Goal: Task Accomplishment & Management: Complete application form

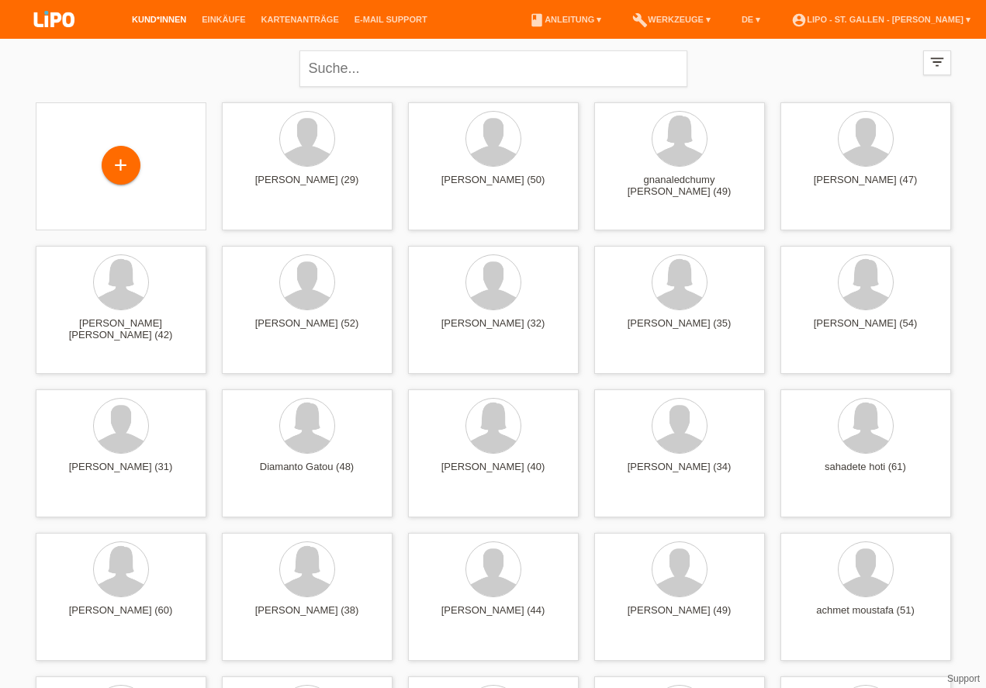
click at [150, 18] on link "Kund*innen" at bounding box center [159, 19] width 70 height 9
drag, startPoint x: 127, startPoint y: 171, endPoint x: 451, endPoint y: -5, distance: 368.6
click at [932, 57] on icon "filter_list" at bounding box center [937, 62] width 17 height 17
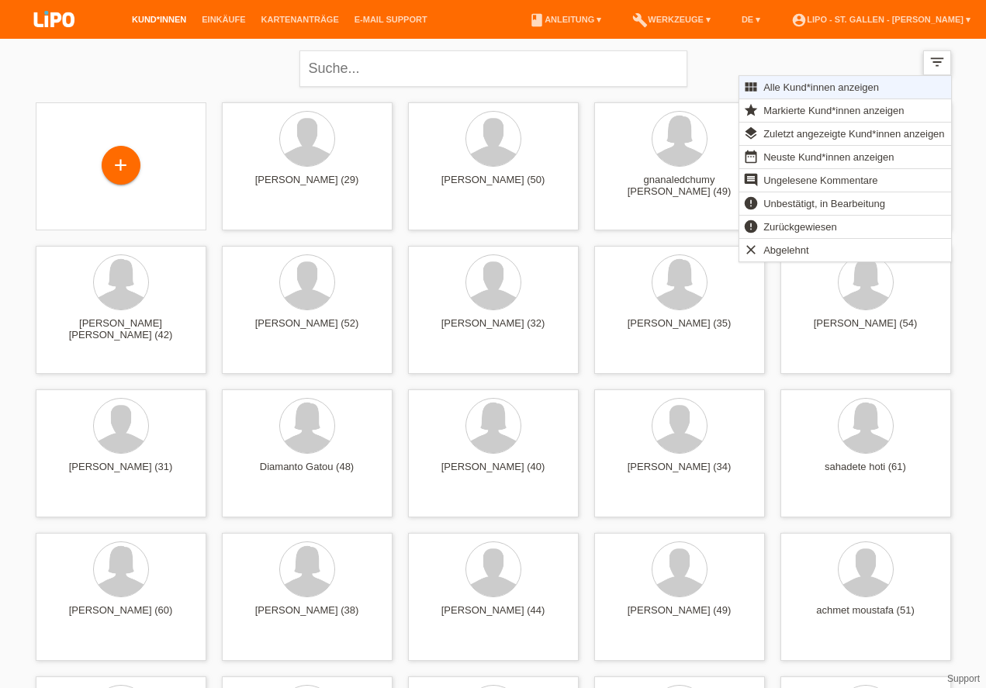
click at [943, 56] on icon "filter_list" at bounding box center [937, 62] width 17 height 17
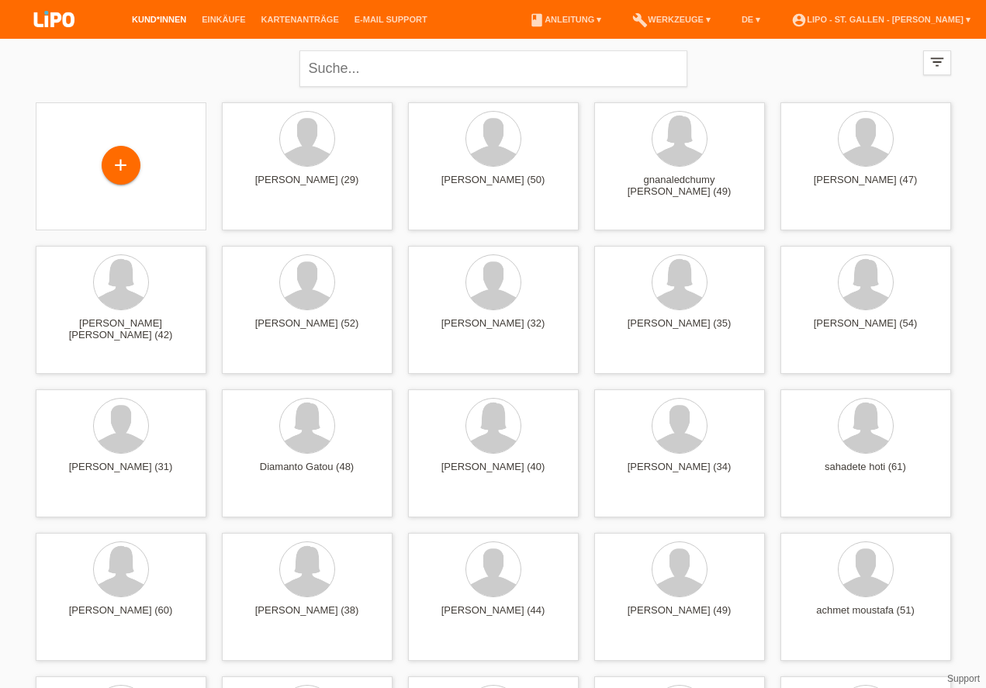
click at [157, 20] on link "Kund*innen" at bounding box center [159, 19] width 70 height 9
click at [114, 163] on div "+" at bounding box center [120, 167] width 37 height 26
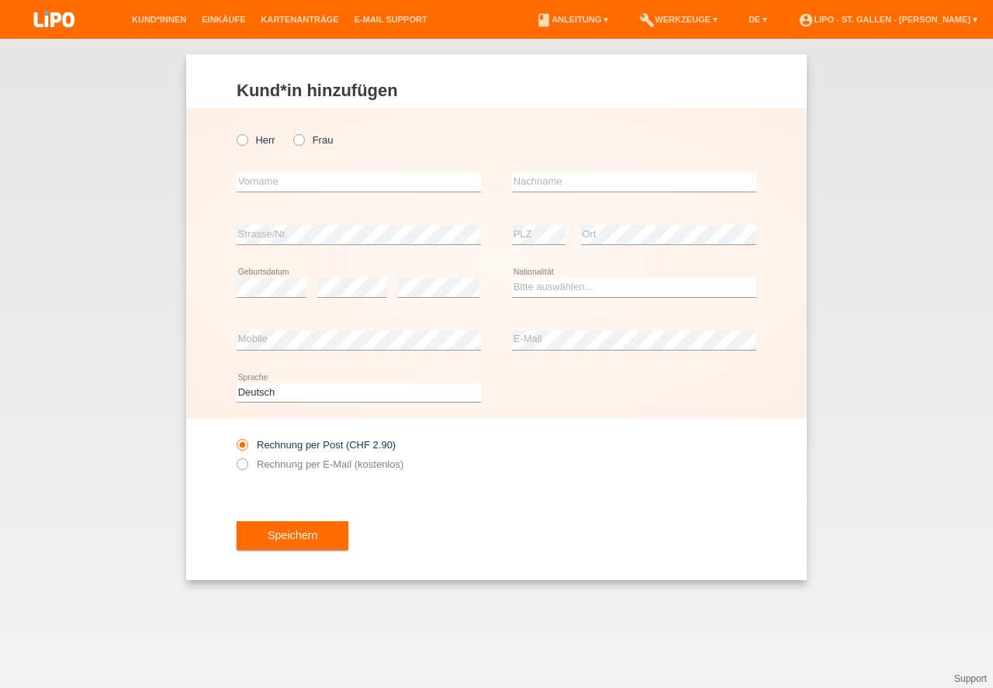
click at [291, 132] on icon at bounding box center [291, 132] width 0 height 0
click at [302, 137] on input "Frau" at bounding box center [298, 139] width 10 height 10
radio input "true"
click at [266, 182] on input "text" at bounding box center [359, 181] width 244 height 19
drag, startPoint x: 243, startPoint y: 139, endPoint x: 244, endPoint y: 161, distance: 21.7
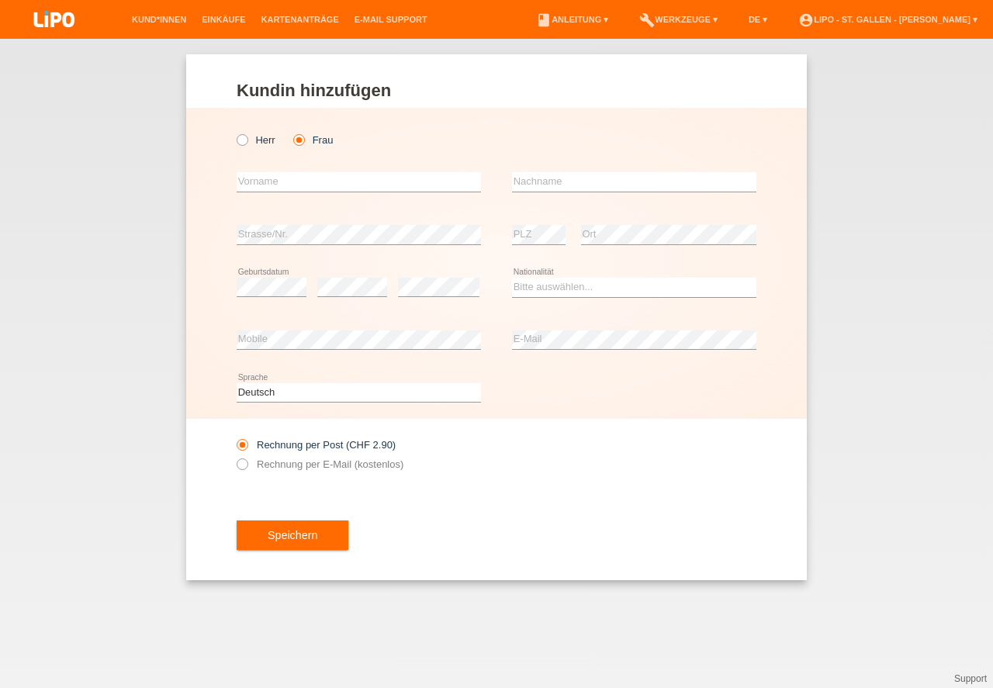
click at [234, 132] on icon at bounding box center [234, 132] width 0 height 0
click at [243, 140] on input "Herr" at bounding box center [242, 139] width 10 height 10
radio input "true"
click at [252, 182] on input "text" at bounding box center [359, 181] width 244 height 19
type input "pichierri"
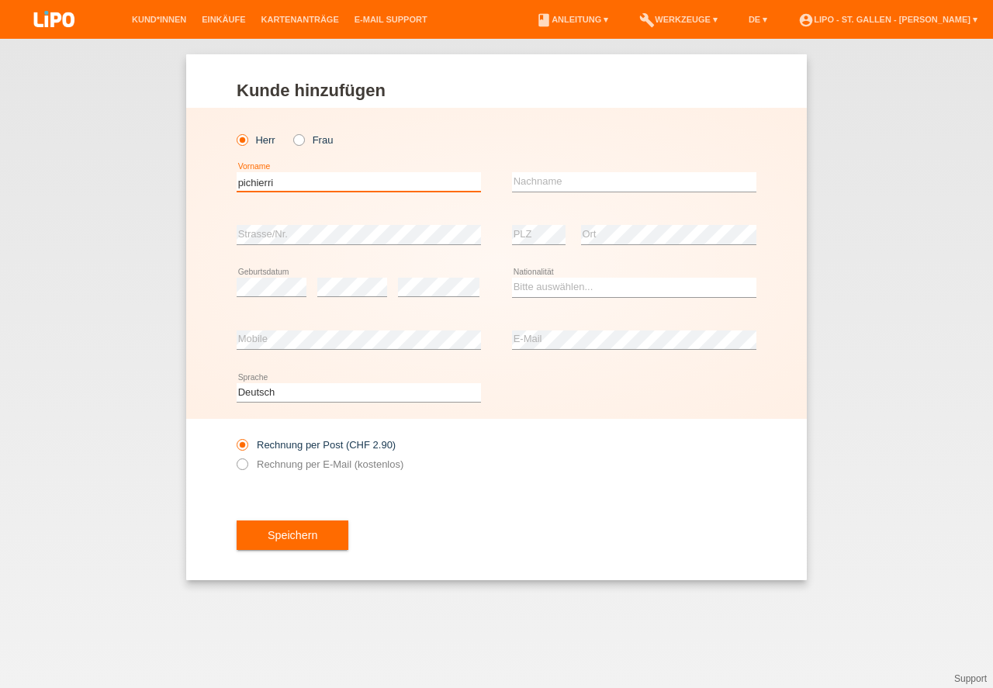
drag, startPoint x: 281, startPoint y: 185, endPoint x: 145, endPoint y: 173, distance: 136.3
click at [237, 173] on input "pichierri" at bounding box center [359, 181] width 244 height 19
click at [256, 182] on input "pichierri" at bounding box center [359, 181] width 244 height 19
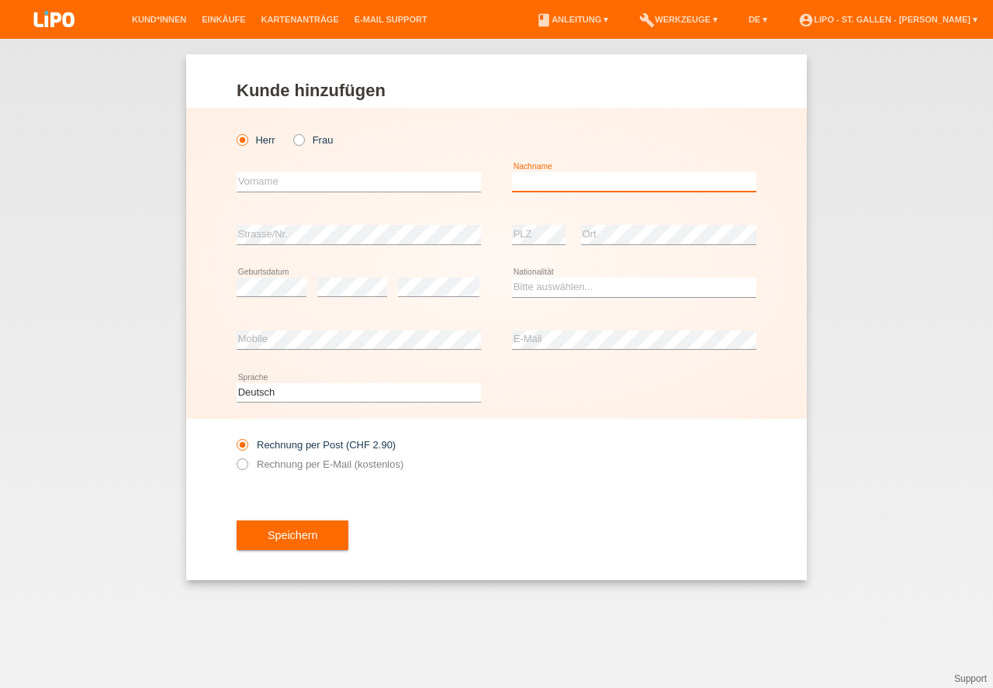
click at [562, 182] on input "text" at bounding box center [634, 181] width 244 height 19
type input "pichierri"
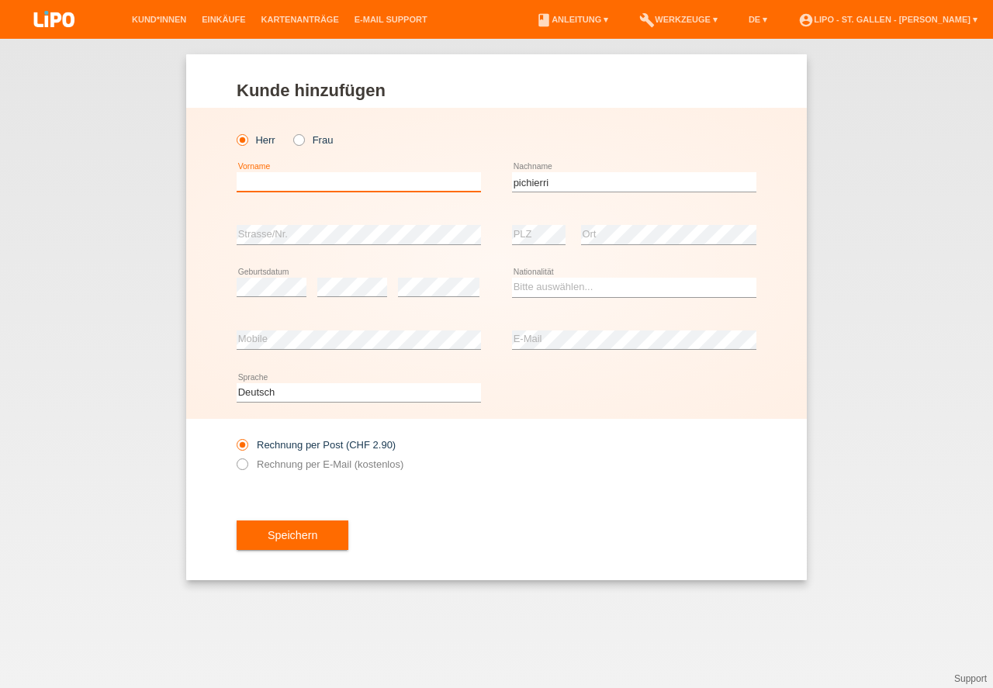
click at [285, 185] on input "text" at bounding box center [359, 181] width 244 height 19
type input "cosima"
click at [566, 289] on select "Bitte auswählen... Schweiz Deutschland Liechtenstein Österreich ------------ Af…" at bounding box center [634, 287] width 244 height 19
select select "CH"
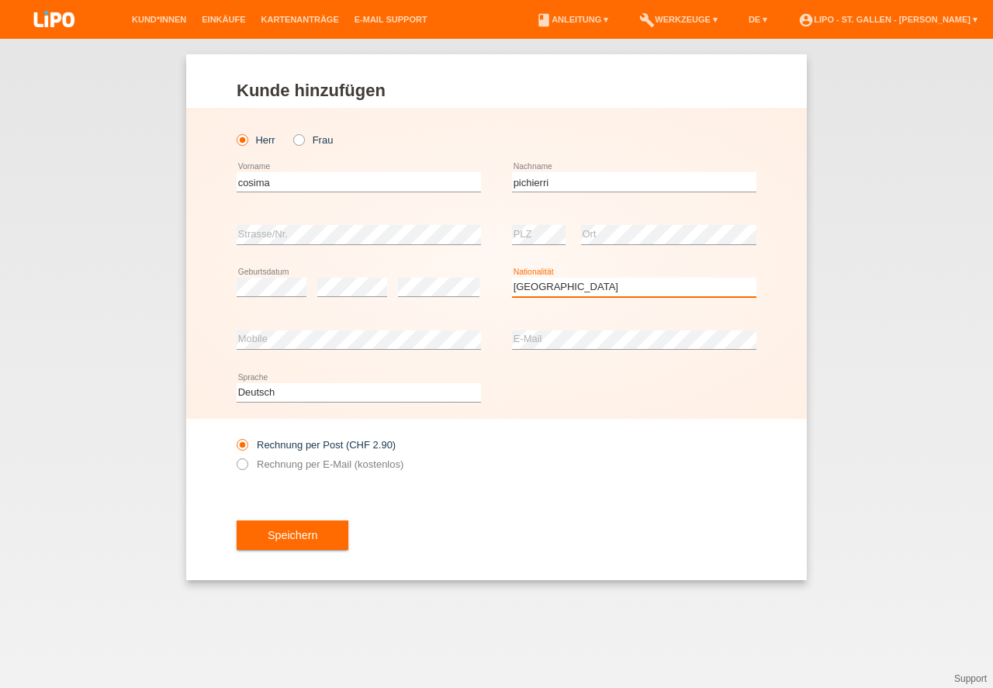
click at [0, 0] on option "Schweiz" at bounding box center [0, 0] width 0 height 0
click at [234, 456] on icon at bounding box center [234, 456] width 0 height 0
click at [243, 469] on input "Rechnung per E-Mail (kostenlos)" at bounding box center [242, 467] width 10 height 19
radio input "true"
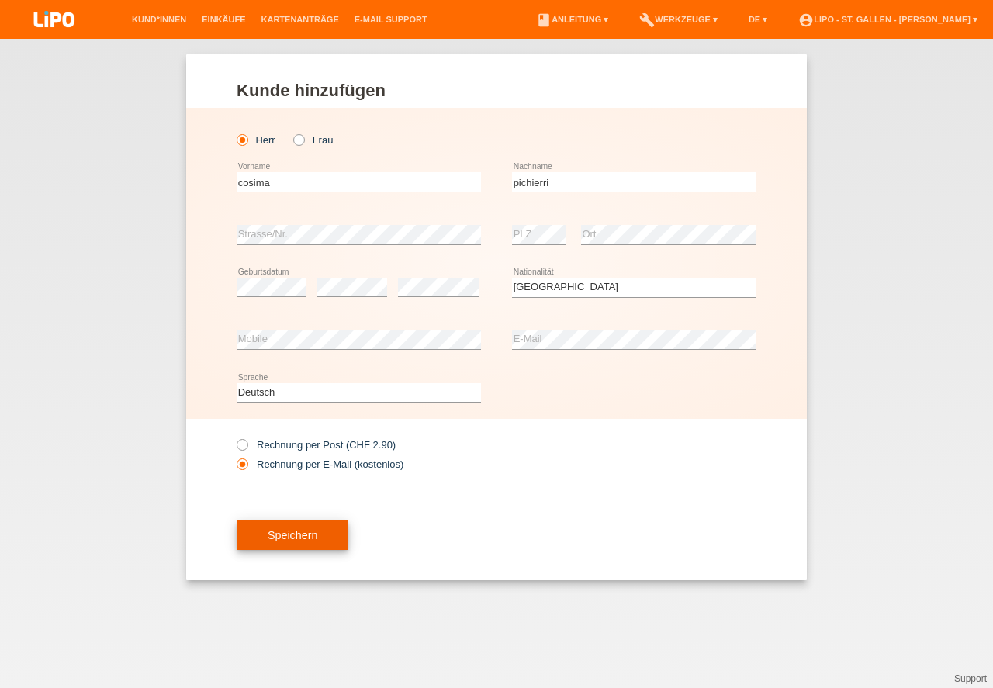
click at [284, 535] on button "Speichern" at bounding box center [293, 535] width 112 height 29
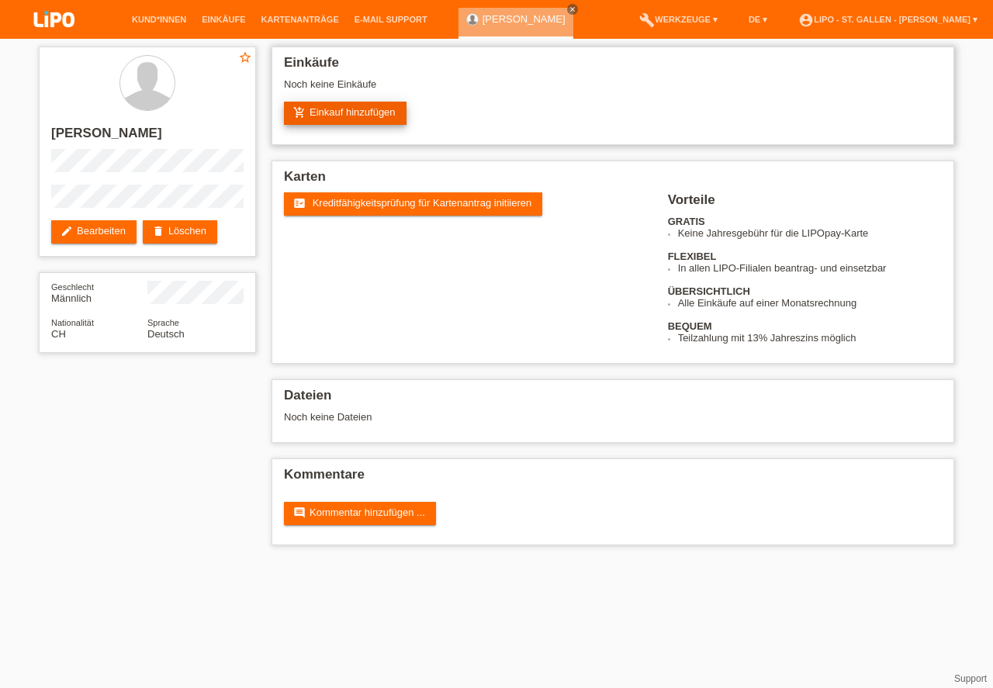
click at [342, 119] on link "add_shopping_cart Einkauf hinzufügen" at bounding box center [345, 113] width 123 height 23
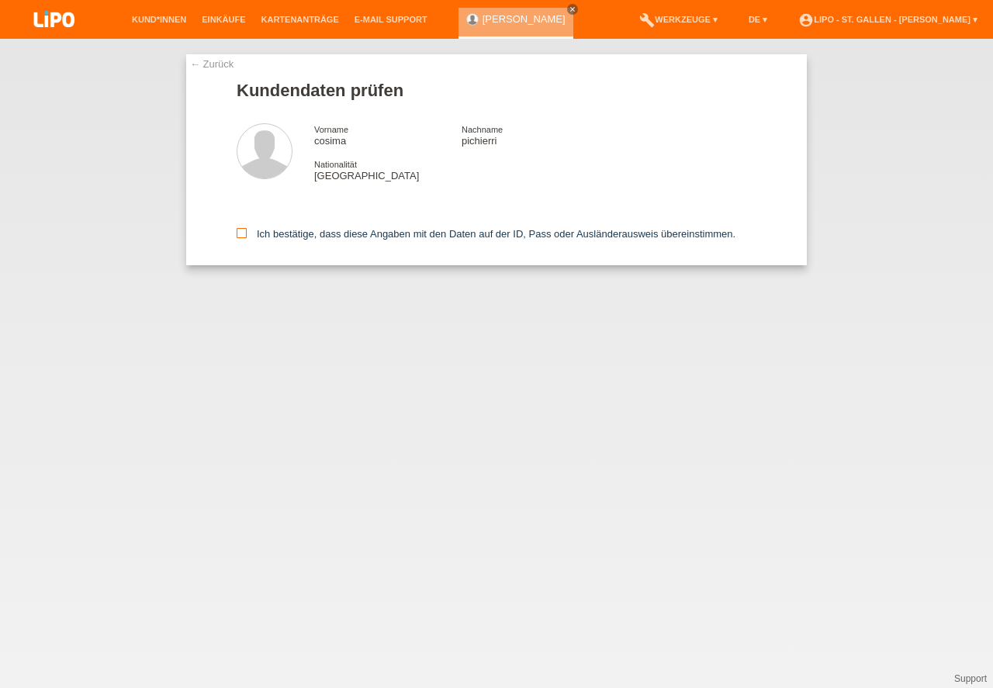
click at [237, 234] on icon at bounding box center [242, 233] width 10 height 10
click at [237, 234] on input "Ich bestätige, dass diese Angaben mit den Daten auf der ID, Pass oder Ausländer…" at bounding box center [242, 233] width 10 height 10
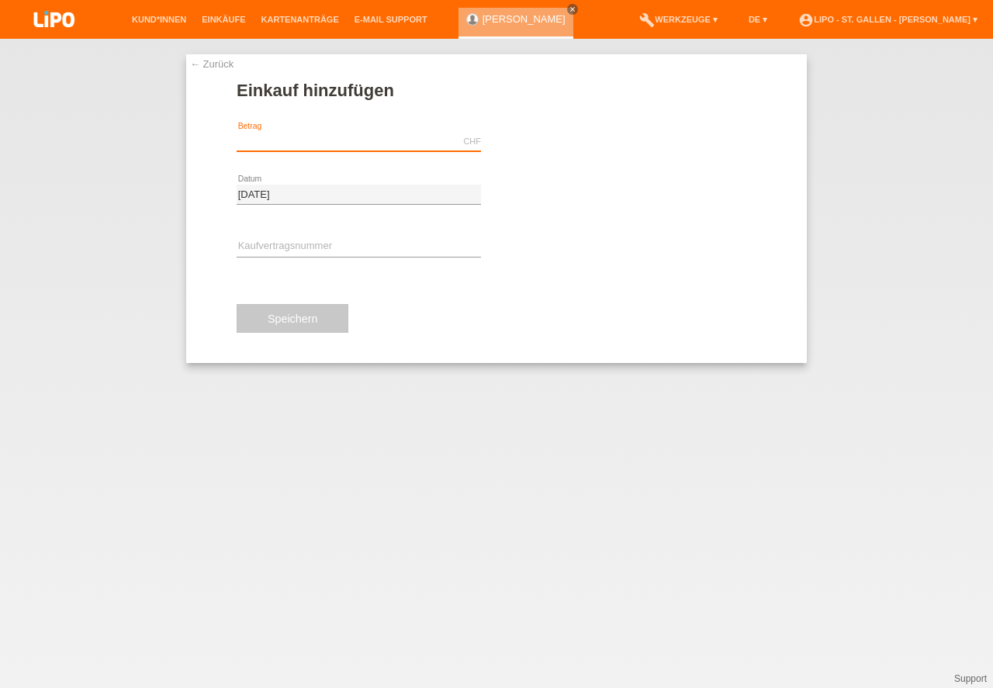
click at [277, 146] on input "text" at bounding box center [359, 141] width 244 height 19
type input "2096.90"
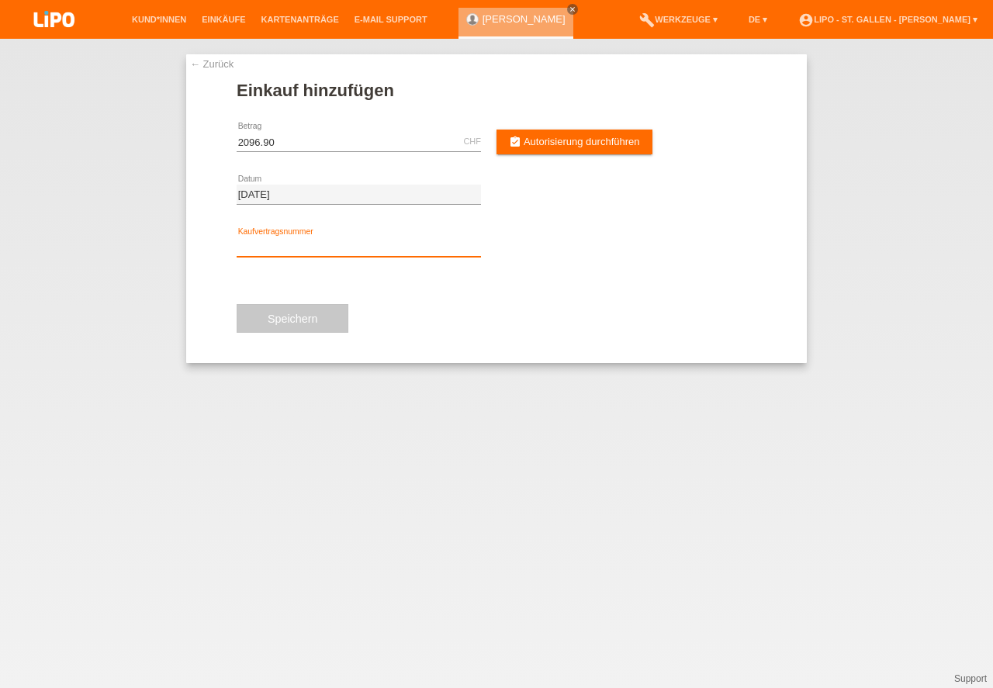
click at [284, 249] on input "text" at bounding box center [359, 246] width 244 height 19
type input "xn3s4r"
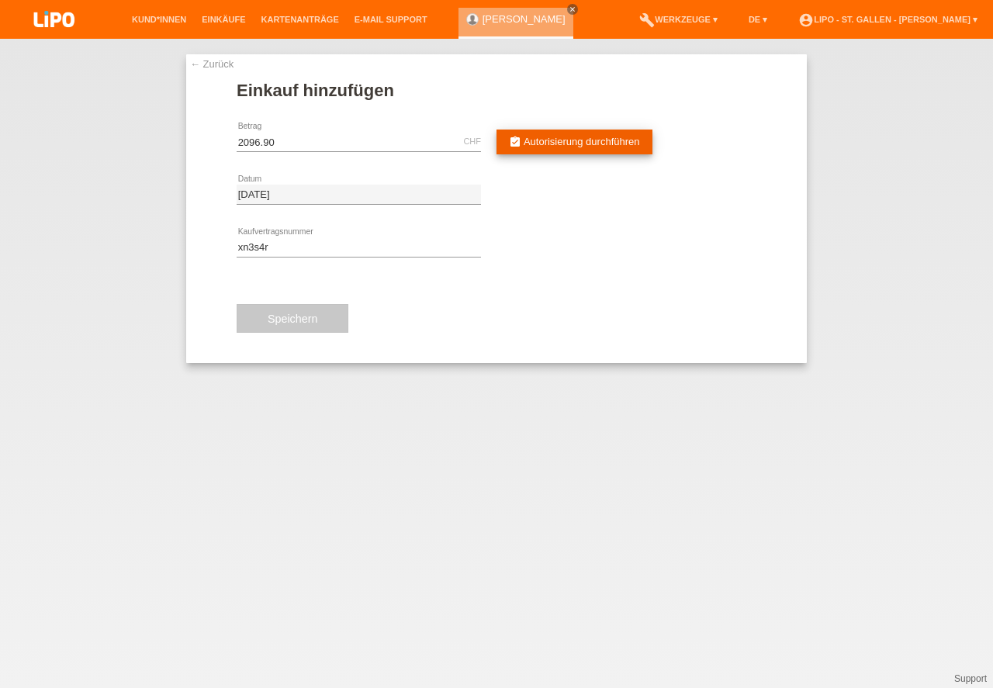
click at [554, 140] on span "Autorisierung durchführen" at bounding box center [582, 142] width 116 height 12
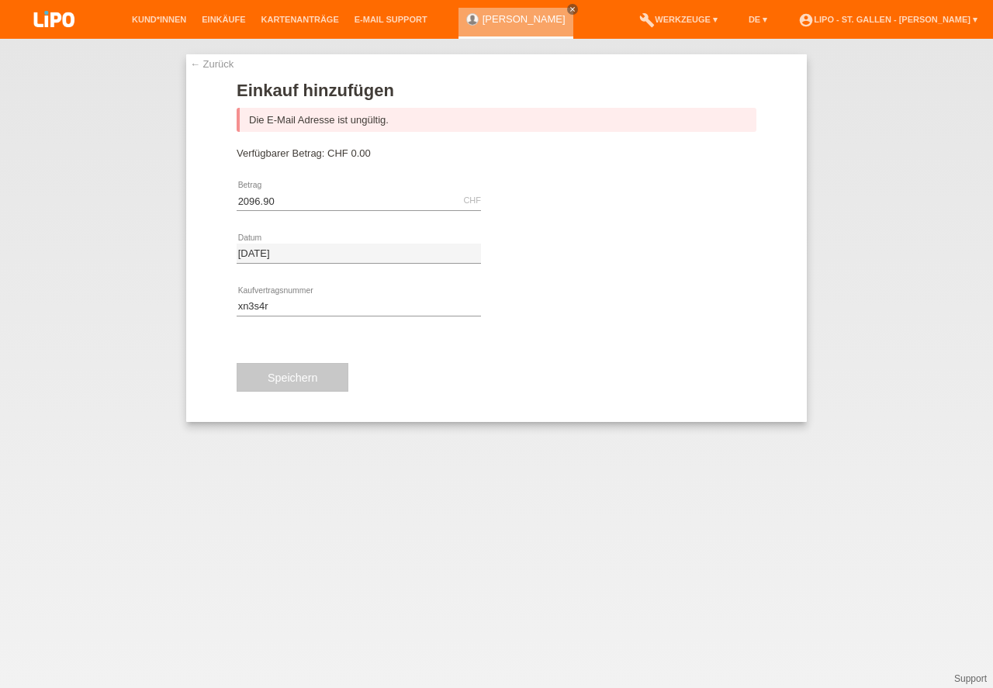
click at [211, 65] on link "← Zurück" at bounding box center [211, 64] width 43 height 12
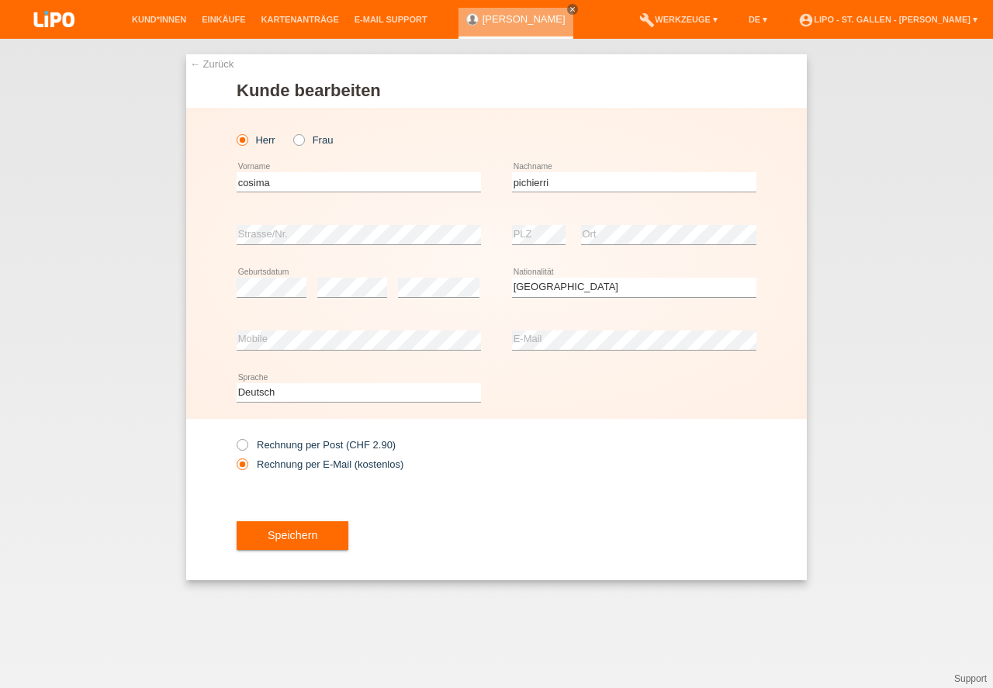
select select "CH"
drag, startPoint x: 299, startPoint y: 543, endPoint x: 355, endPoint y: 473, distance: 89.9
click at [299, 543] on button "Speichern" at bounding box center [293, 535] width 112 height 29
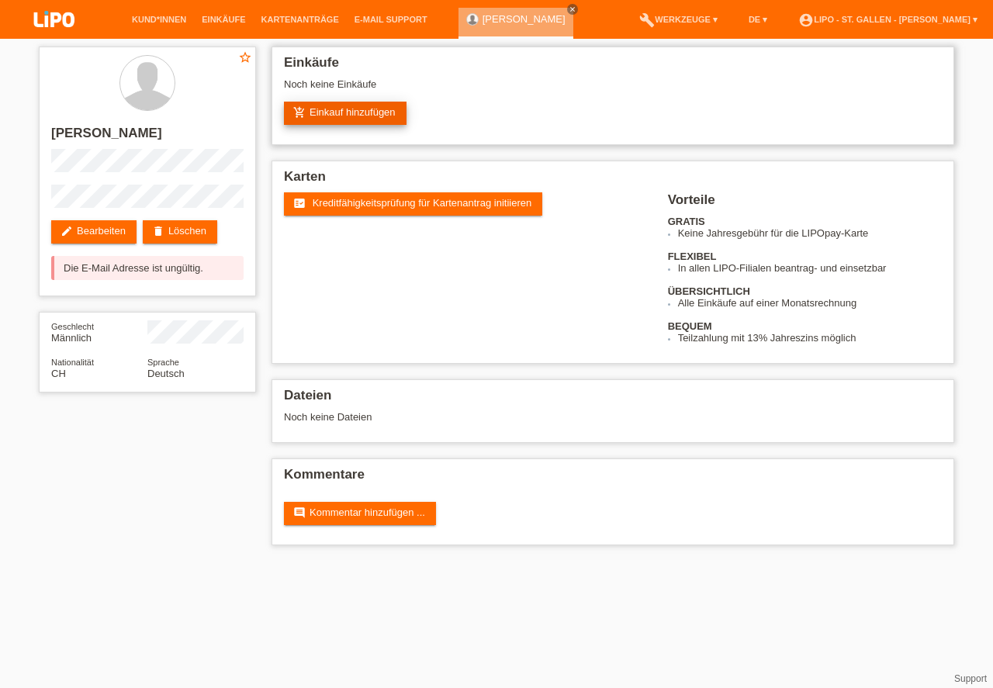
click at [325, 114] on link "add_shopping_cart Einkauf hinzufügen" at bounding box center [345, 113] width 123 height 23
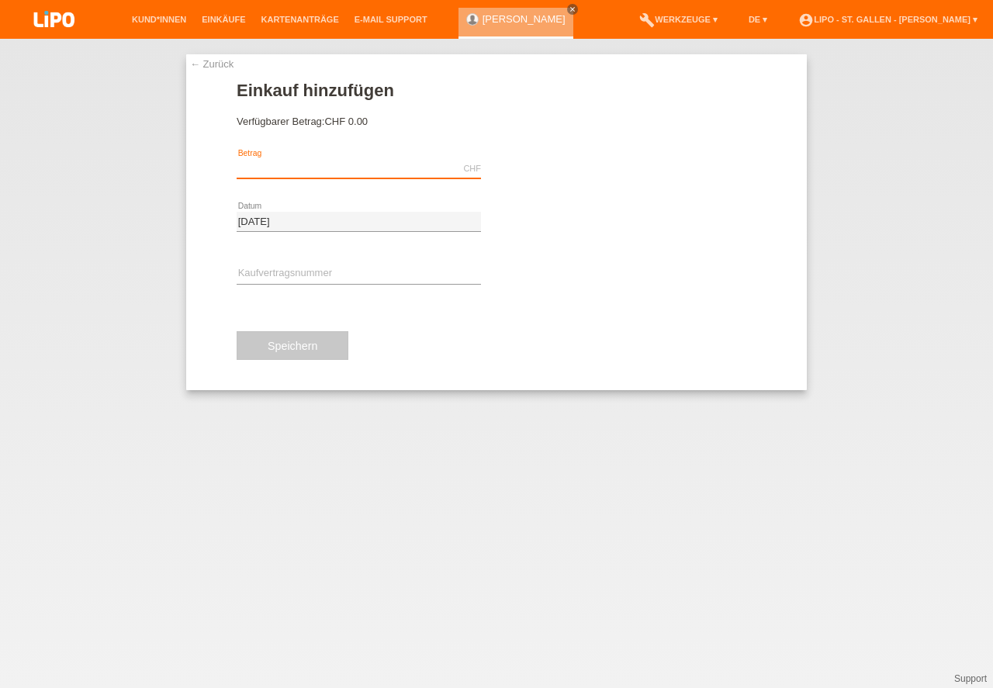
click at [278, 168] on input "text" at bounding box center [359, 168] width 244 height 19
type input "2096.90"
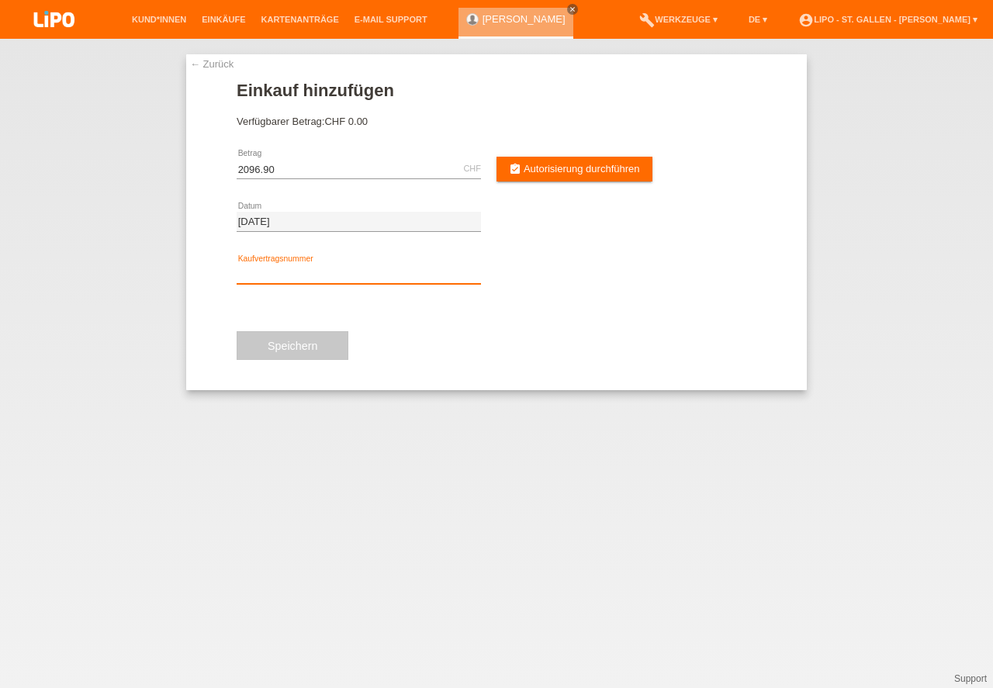
click at [275, 275] on input "text" at bounding box center [359, 274] width 244 height 19
type input "xn3s4r"
click at [302, 348] on button "Speichern" at bounding box center [293, 345] width 112 height 29
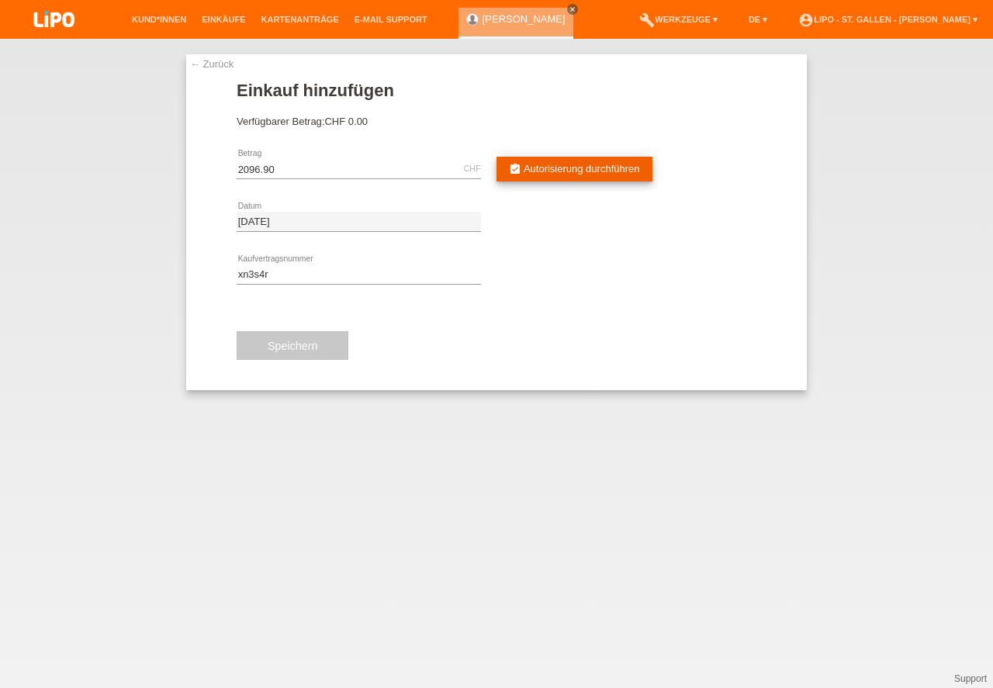
click at [548, 159] on link "assignment_turned_in Autorisierung durchführen" at bounding box center [574, 169] width 156 height 25
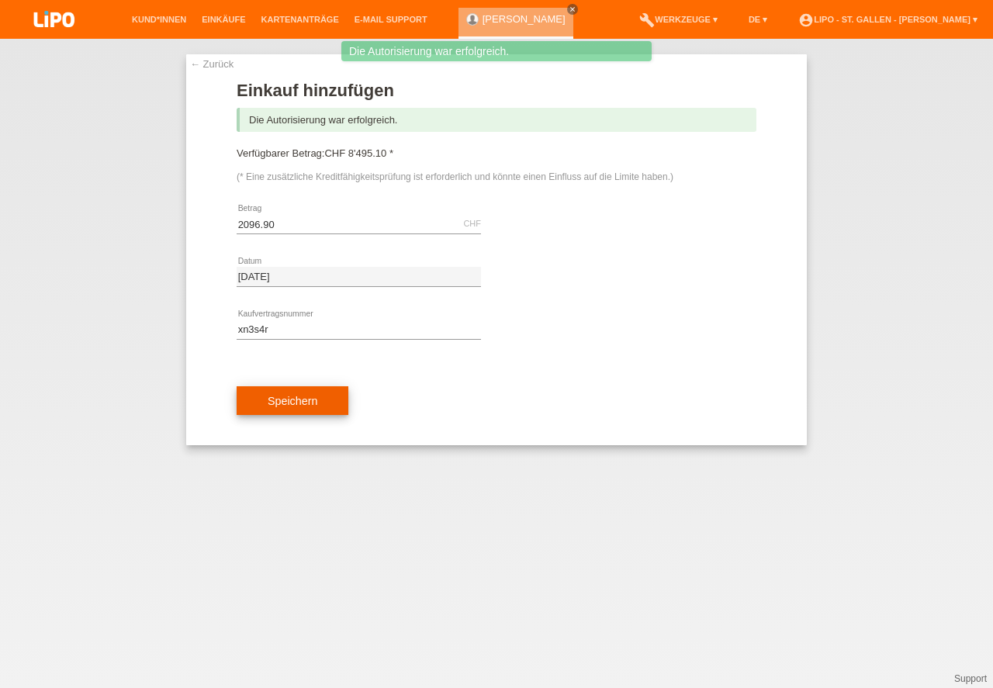
click at [297, 404] on button "Speichern" at bounding box center [293, 400] width 112 height 29
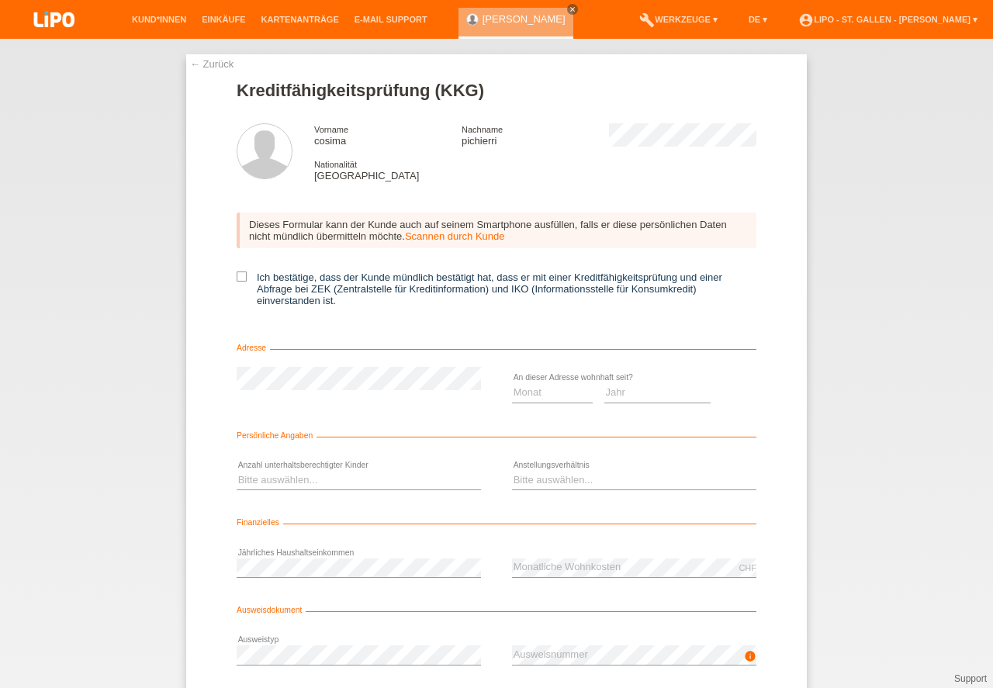
drag, startPoint x: 237, startPoint y: 277, endPoint x: 482, endPoint y: 371, distance: 262.5
click at [237, 277] on icon at bounding box center [242, 277] width 10 height 10
click at [237, 277] on input "Ich bestätige, dass der Kunde mündlich bestätigt hat, dass er mit einer Kreditf…" at bounding box center [242, 277] width 10 height 10
checkbox input "true"
click at [546, 396] on select "Monat 01 02 03 04 05 06 07 08 09 10" at bounding box center [552, 392] width 81 height 19
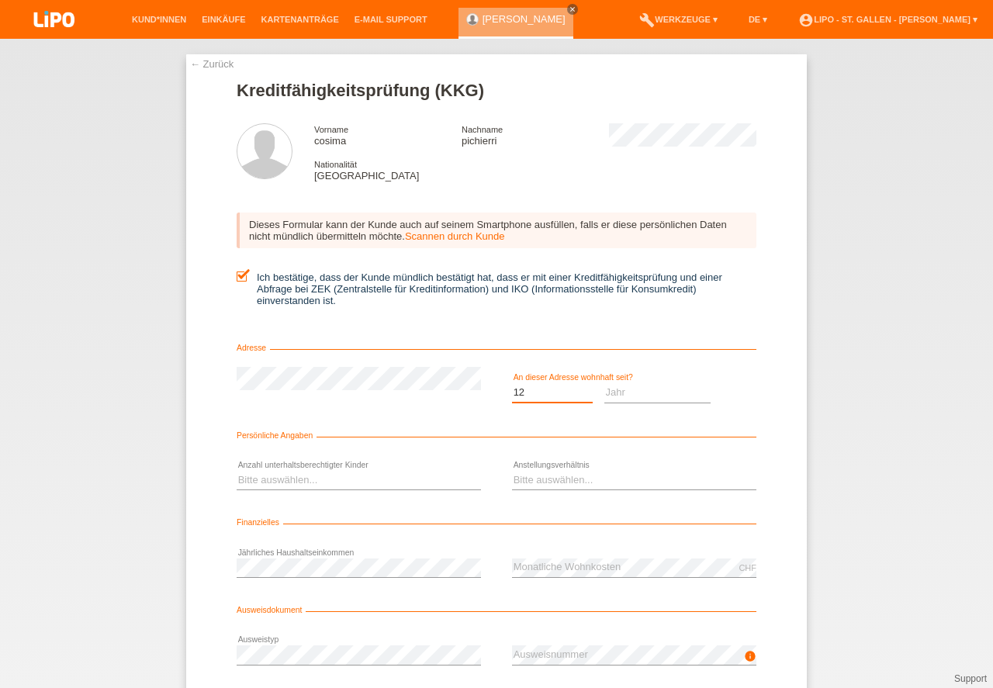
click at [0, 0] on option "12" at bounding box center [0, 0] width 0 height 0
click at [642, 389] on select "Jahr 2025 2024 2023 2022 2021 2020 2019 2018 2017 2016 2015 2014 2013 2012 2011…" at bounding box center [657, 392] width 107 height 19
click at [534, 400] on select "Monat 01 02 03 04 05 06 07 08 09 10" at bounding box center [552, 392] width 81 height 19
click at [537, 398] on select "Monat 01 02 03 04 05 06 07 08 09 10" at bounding box center [552, 392] width 81 height 19
select select "08"
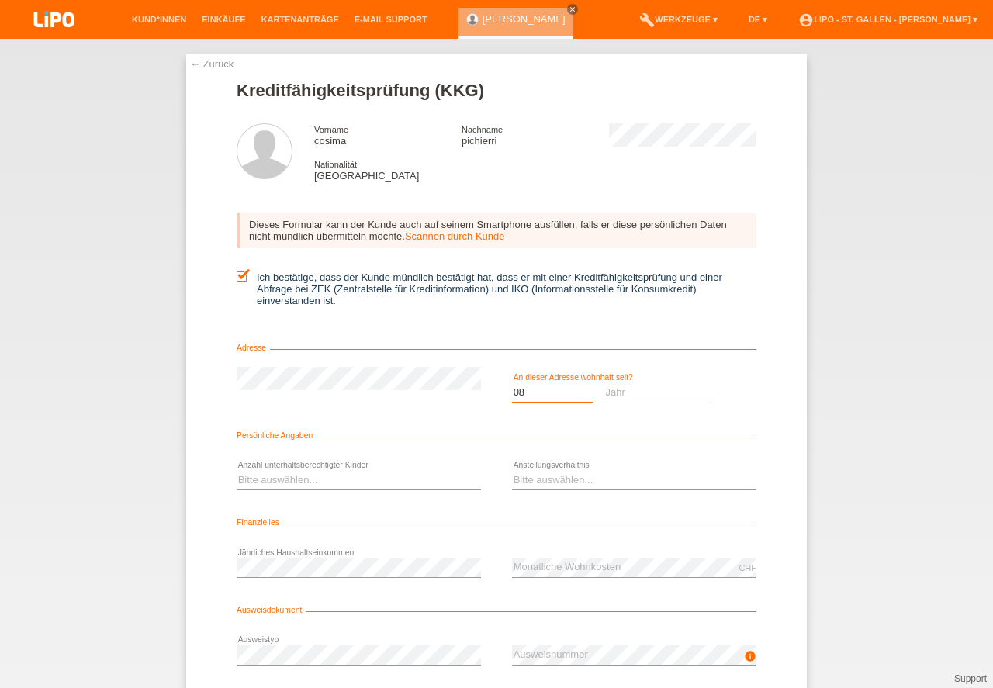
click at [0, 0] on option "08" at bounding box center [0, 0] width 0 height 0
click at [635, 391] on select "Jahr 2025 2024 2023 2022 2021 2020 2019 2018 2017 2016 2015 2014 2013 2012 2011…" at bounding box center [657, 392] width 107 height 19
select select "2020"
click at [0, 0] on option "2020" at bounding box center [0, 0] width 0 height 0
click at [356, 480] on select "Bitte auswählen... 0 1 2 3 4 5 6 7 8 9" at bounding box center [359, 480] width 244 height 19
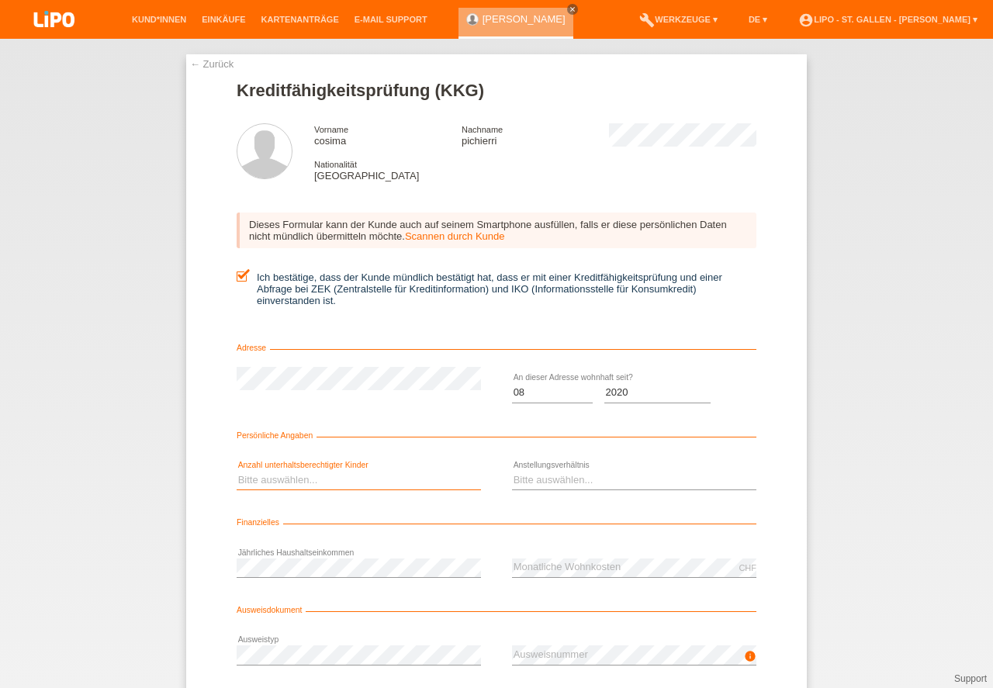
select select "2"
click at [0, 0] on option "2" at bounding box center [0, 0] width 0 height 0
click at [576, 476] on select "Bitte auswählen... Unbefristet Befristet Lehrling/Student Pensioniert Nicht arb…" at bounding box center [634, 480] width 244 height 19
select select "UNLIMITED"
click at [0, 0] on option "Unbefristet" at bounding box center [0, 0] width 0 height 0
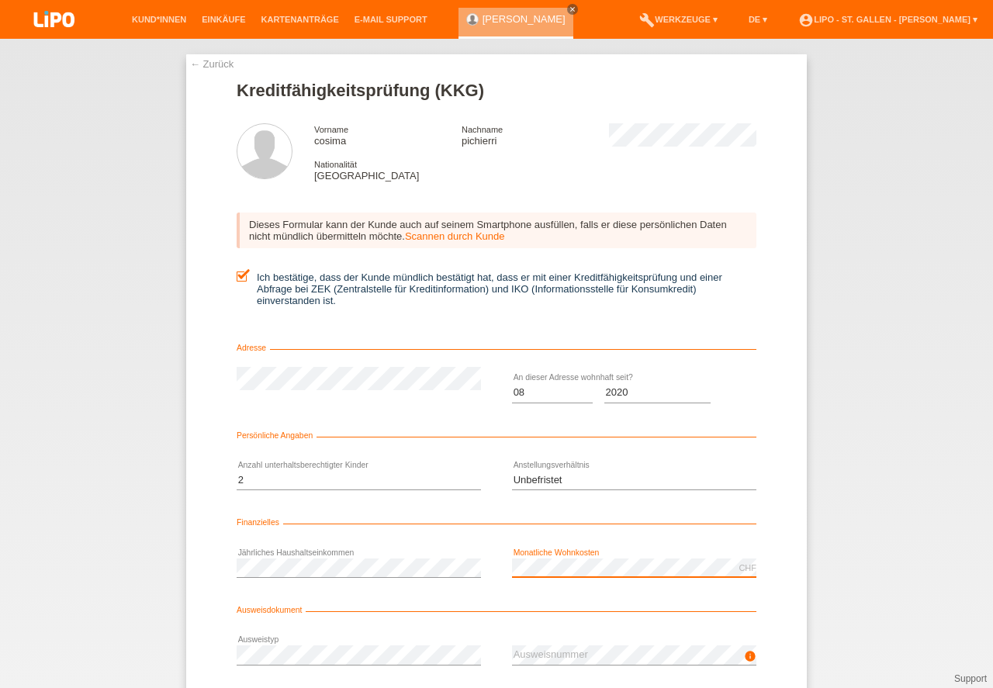
scroll to position [102, 0]
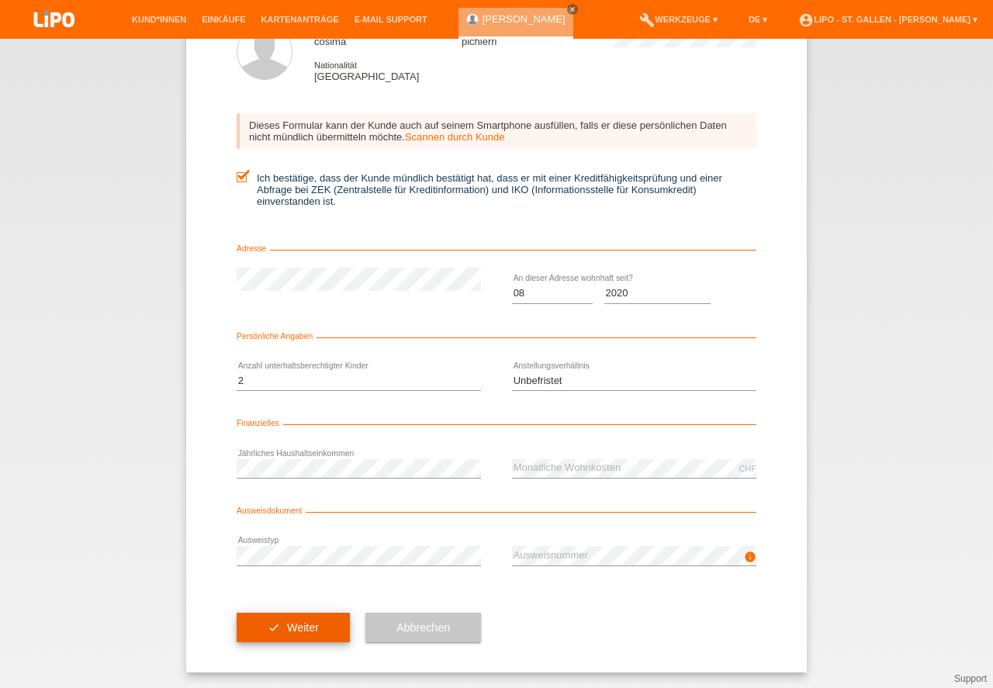
click at [313, 627] on button "check Weiter" at bounding box center [293, 627] width 113 height 29
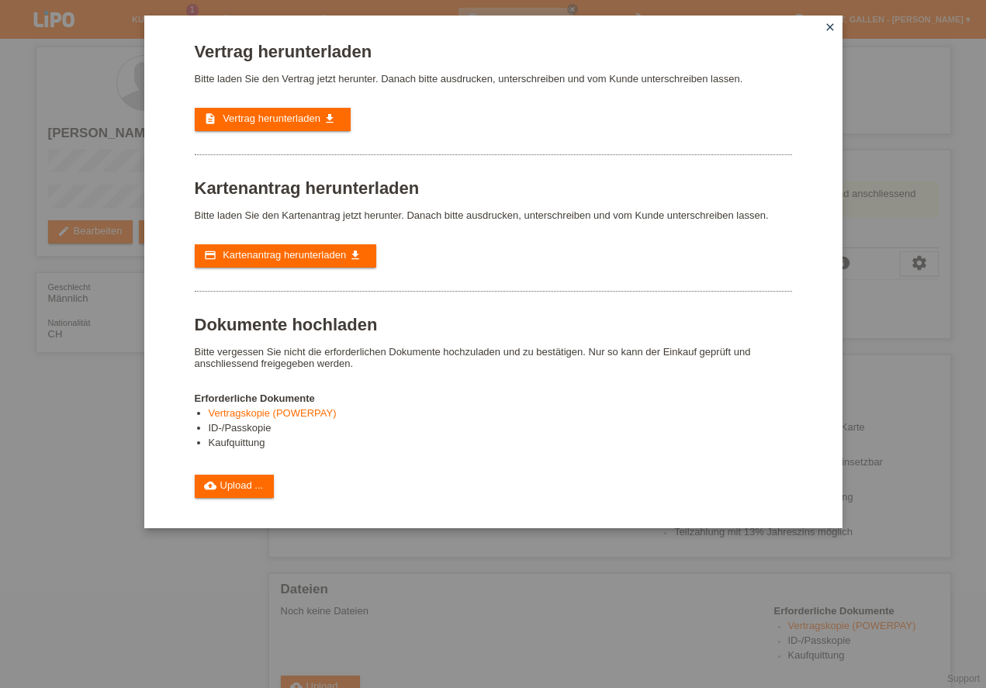
click at [258, 132] on div "Vertrag herunterladen Bitte laden Sie den Vertrag jetzt herunter. Danach bitte …" at bounding box center [493, 270] width 597 height 456
click at [255, 116] on span "Vertrag herunterladen" at bounding box center [272, 118] width 98 height 12
click at [270, 252] on span "Kartenantrag herunterladen" at bounding box center [284, 255] width 123 height 12
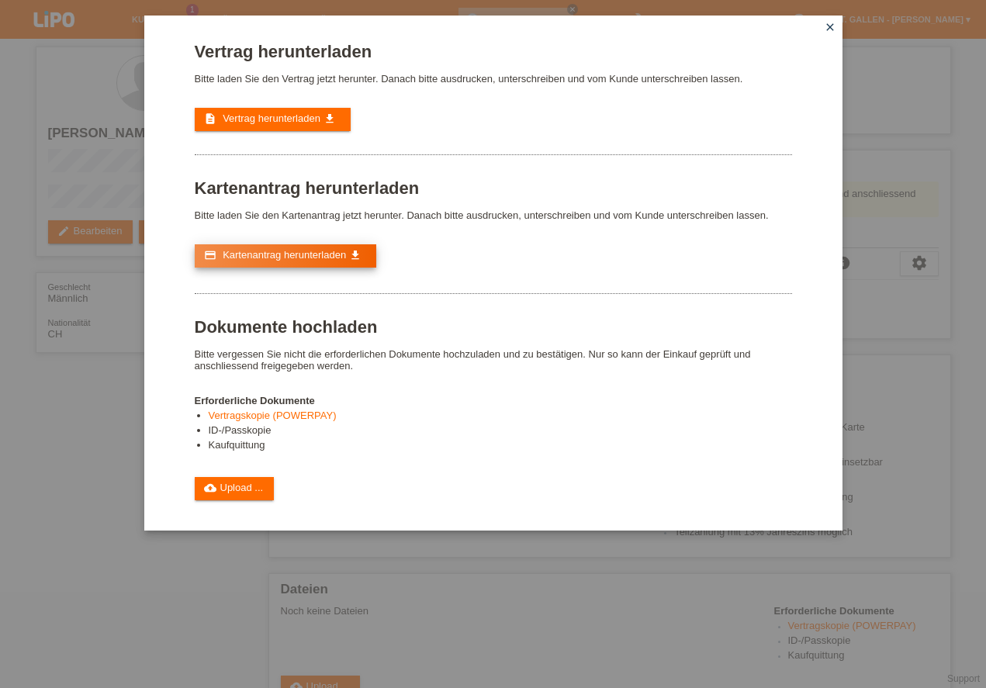
click at [301, 260] on span "Kartenantrag herunterladen" at bounding box center [284, 255] width 123 height 12
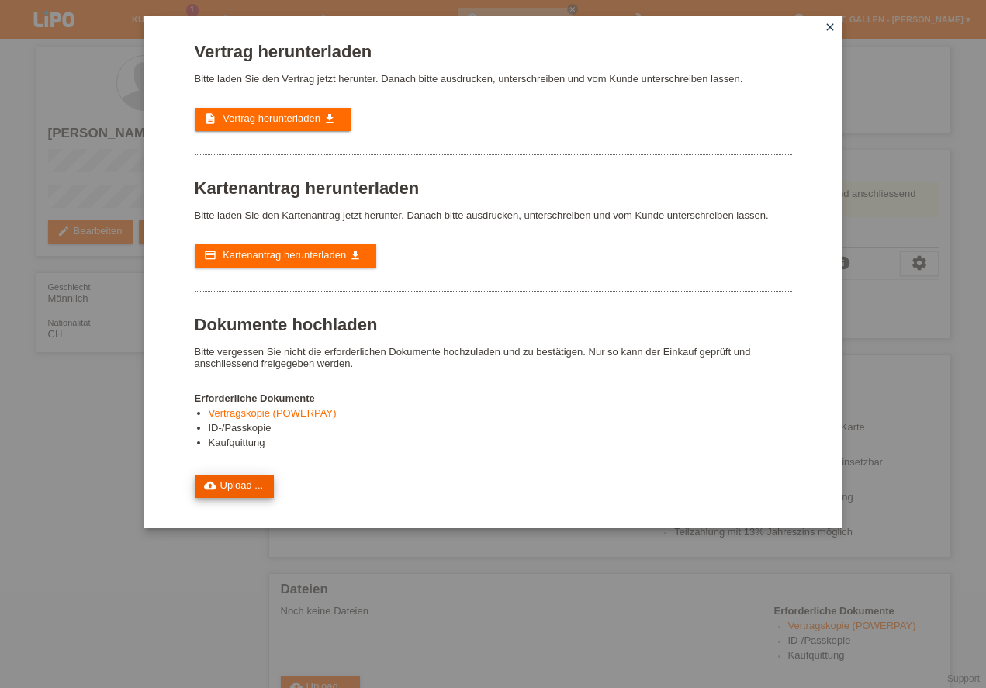
click at [235, 480] on link "cloud_upload Upload ..." at bounding box center [235, 486] width 80 height 23
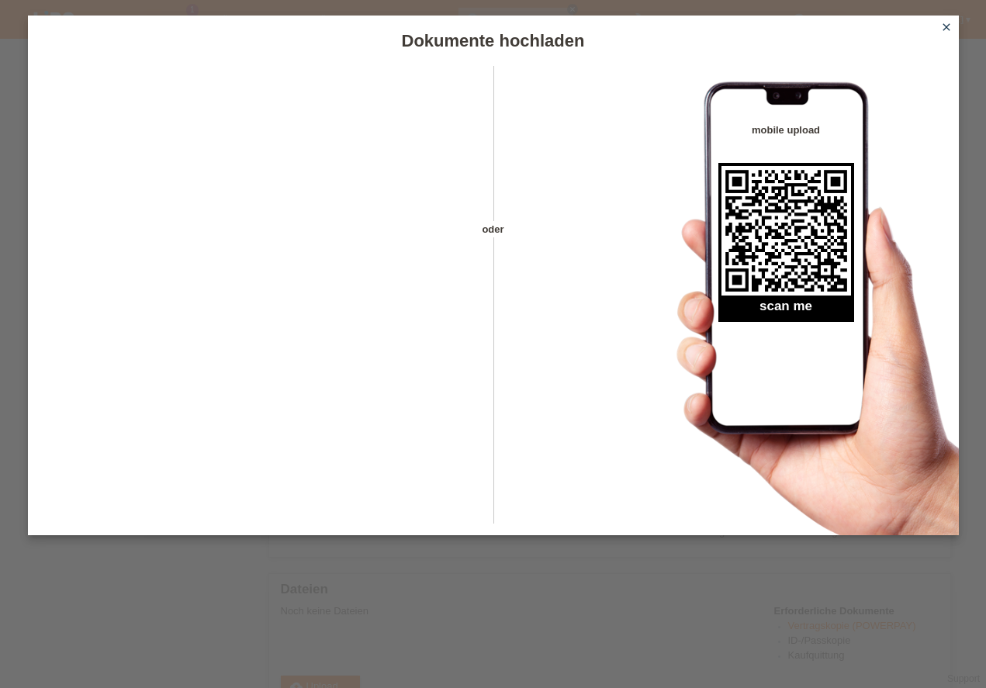
click at [949, 26] on icon "close" at bounding box center [946, 27] width 12 height 12
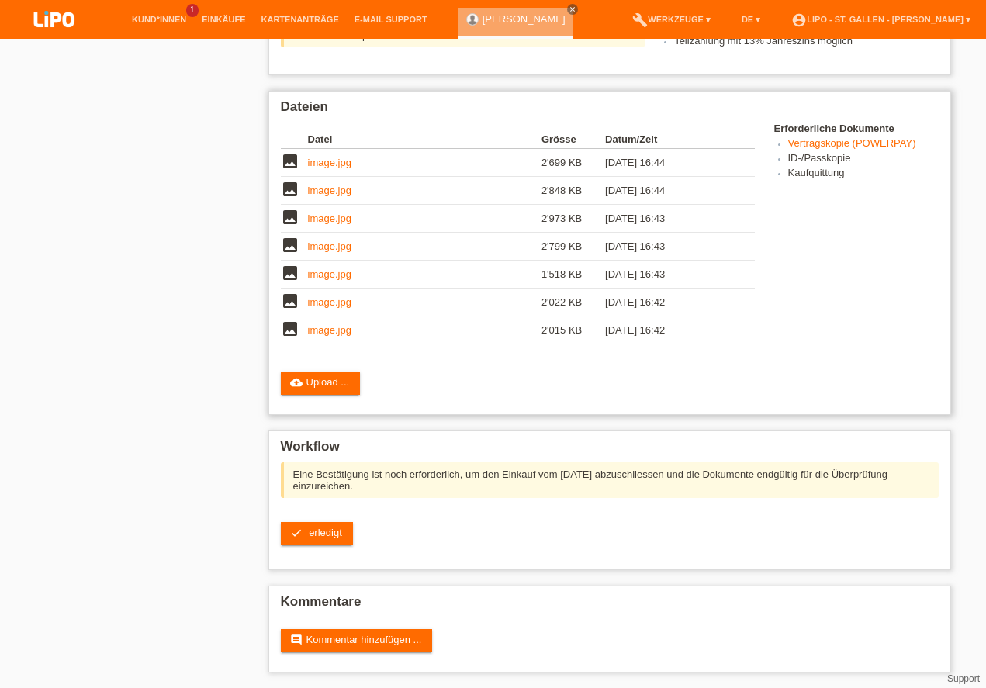
scroll to position [451, 0]
click at [335, 333] on link "image.jpg" at bounding box center [329, 330] width 43 height 12
click at [323, 383] on link "cloud_upload Upload ..." at bounding box center [321, 383] width 80 height 23
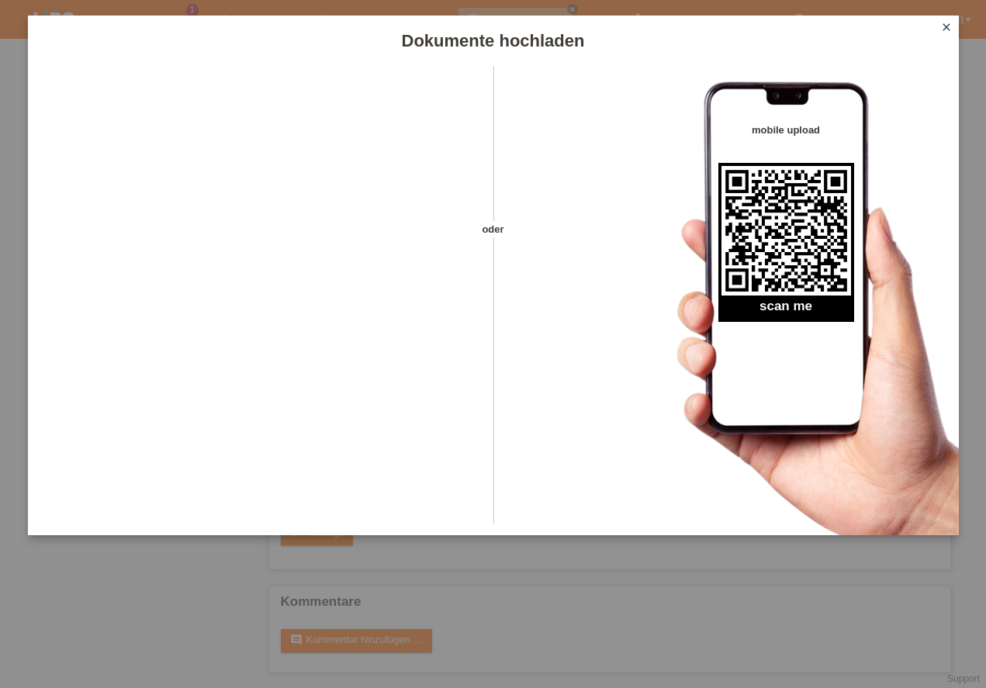
click at [947, 32] on icon "close" at bounding box center [946, 27] width 12 height 12
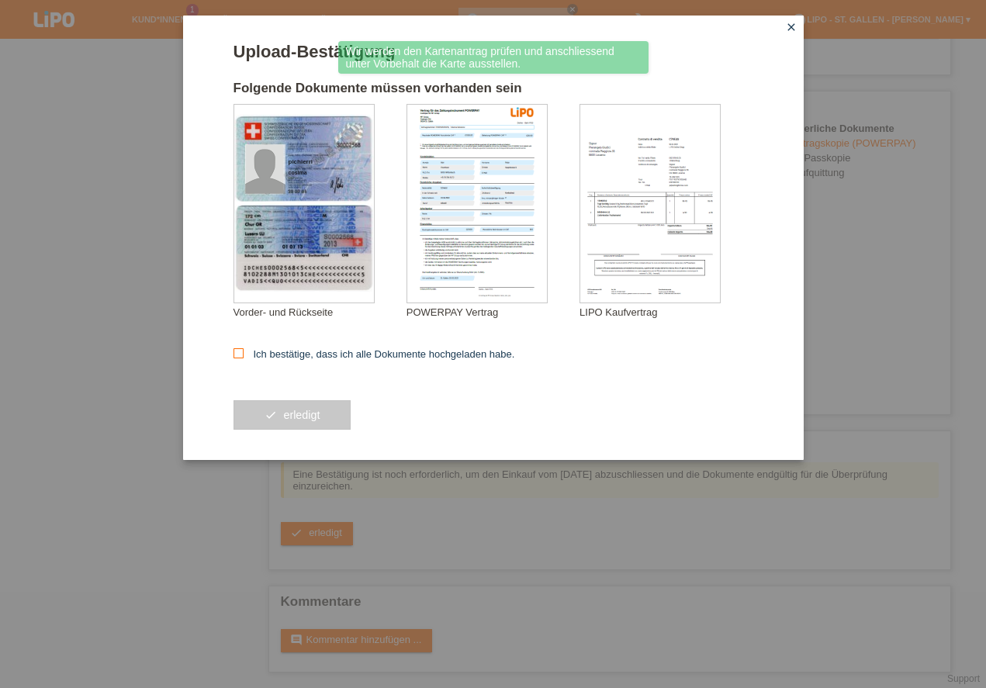
scroll to position [390, 0]
click at [240, 358] on icon at bounding box center [239, 353] width 10 height 10
click at [240, 358] on input "Ich bestätige, dass ich alle Dokumente hochgeladen habe." at bounding box center [239, 353] width 10 height 10
checkbox input "true"
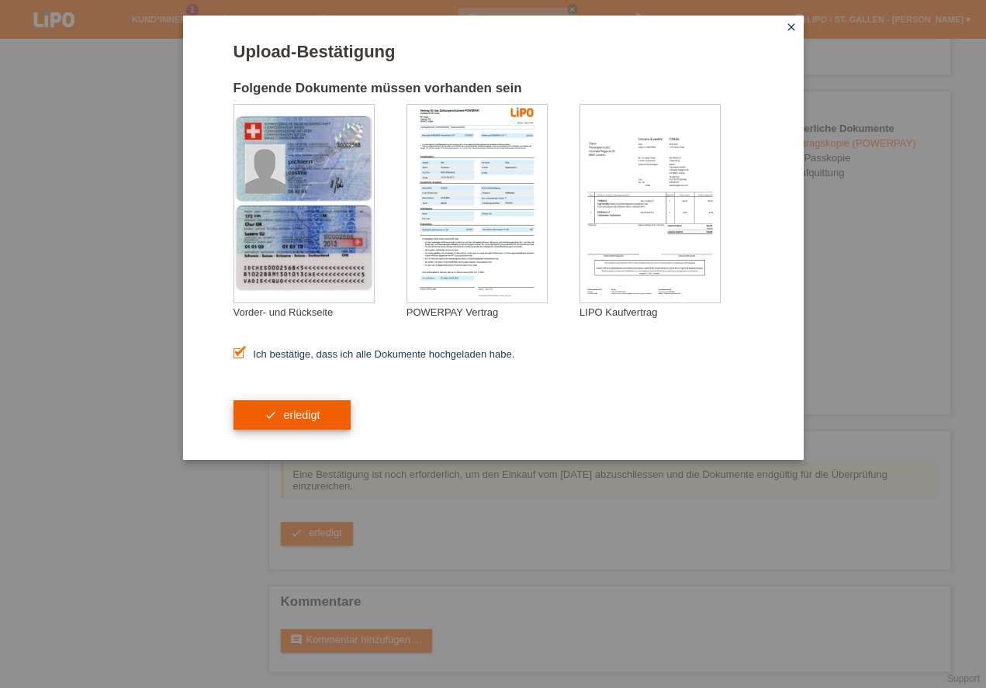
click at [308, 414] on button "check erledigt" at bounding box center [293, 414] width 118 height 29
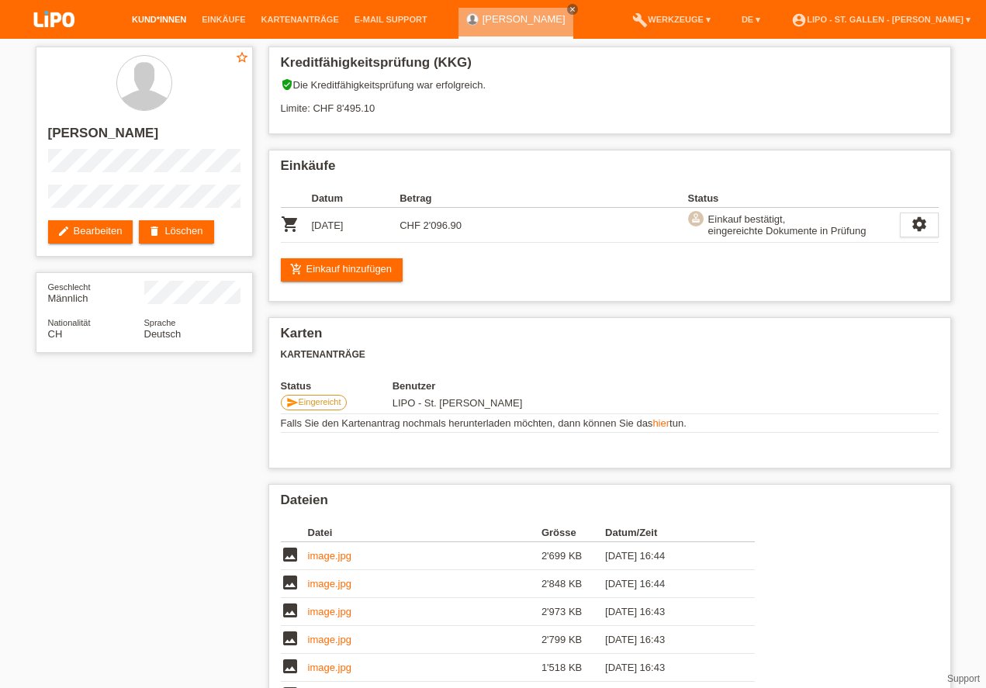
click at [159, 20] on link "Kund*innen" at bounding box center [159, 19] width 70 height 9
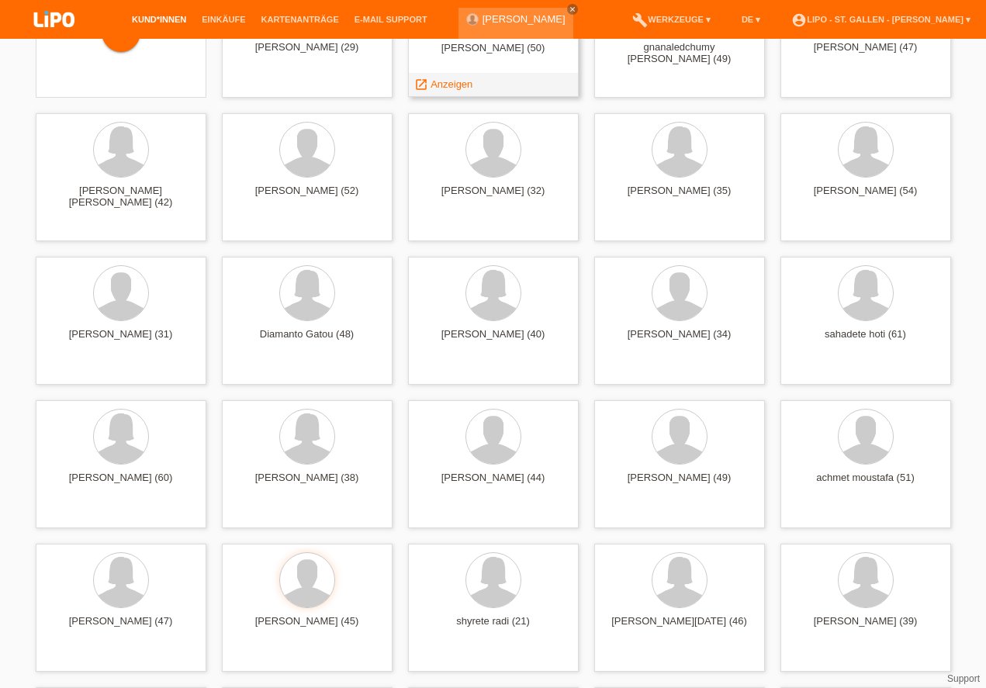
scroll to position [177, 0]
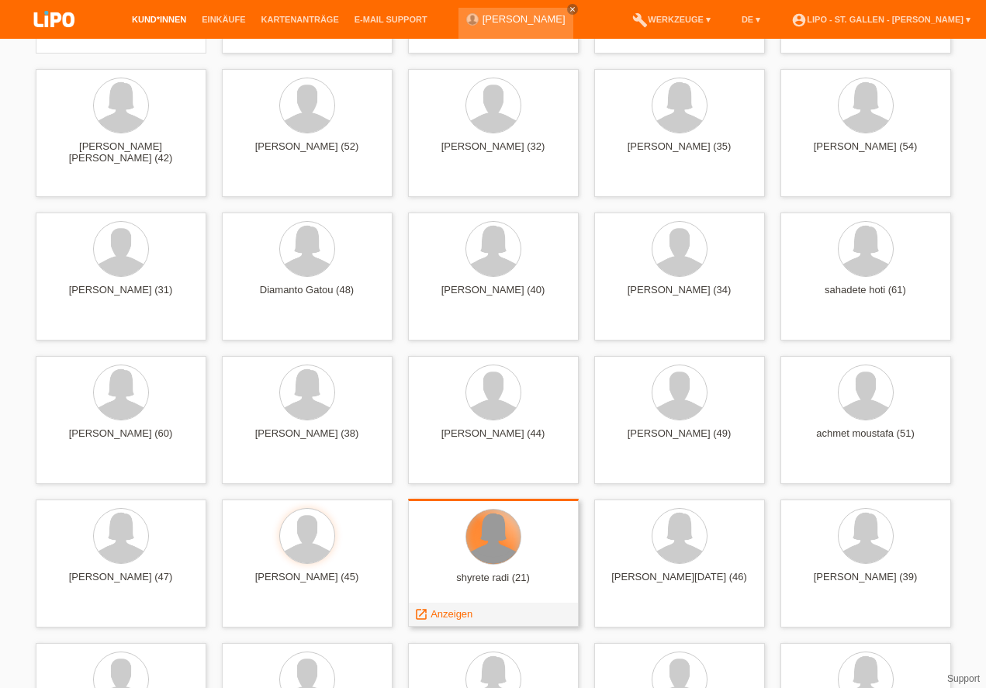
click at [479, 551] on div at bounding box center [493, 537] width 54 height 54
